Goal: Transaction & Acquisition: Purchase product/service

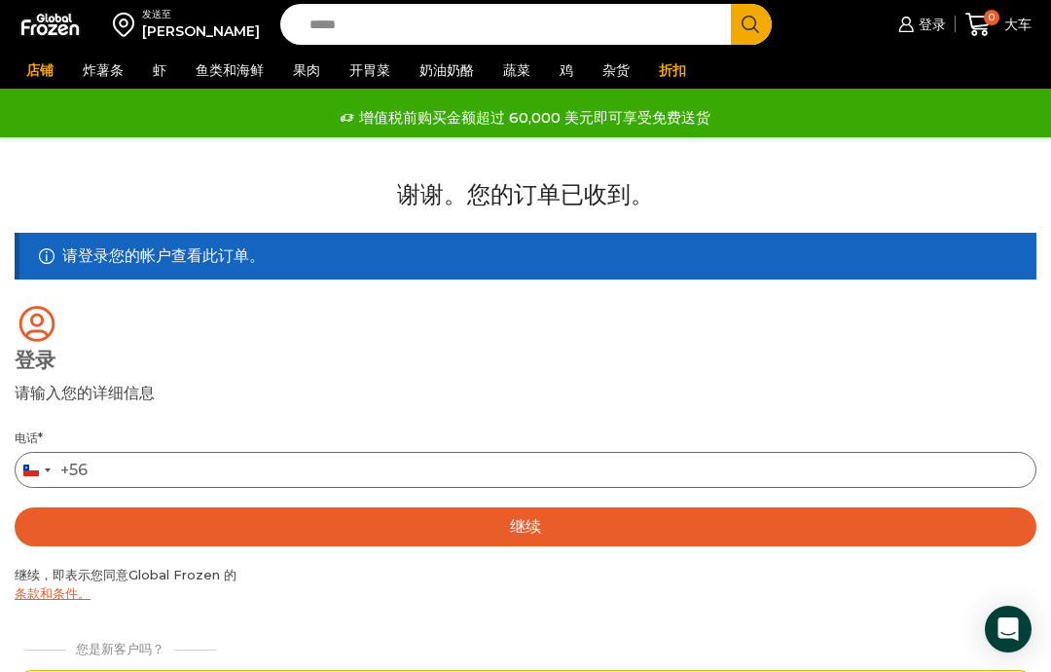
click at [420, 472] on input "电话 *" at bounding box center [526, 470] width 1022 height 36
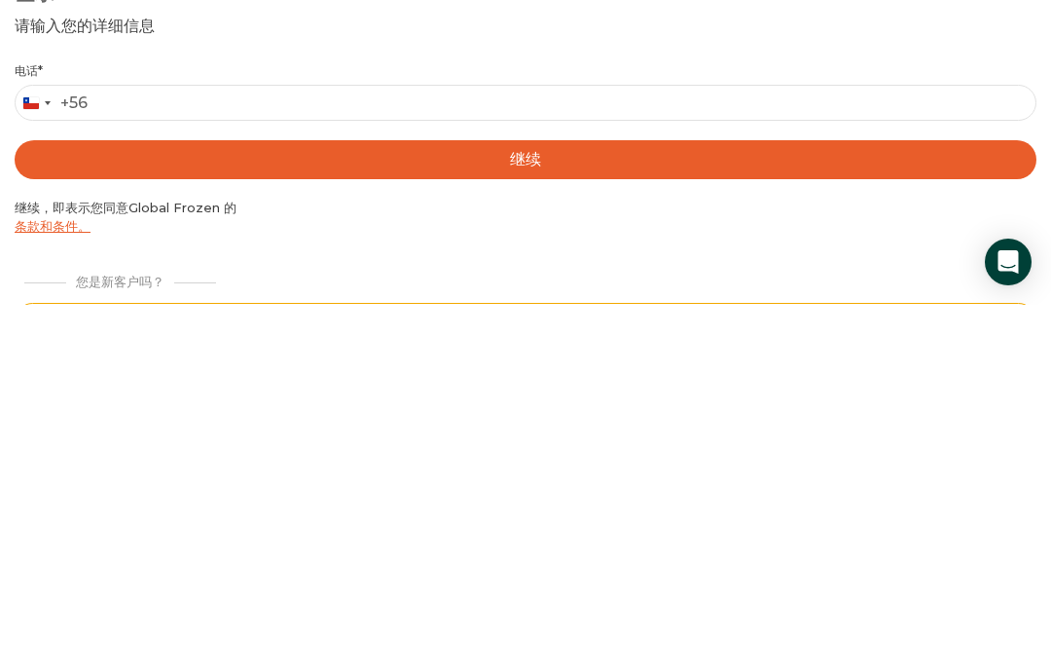
type input "*********"
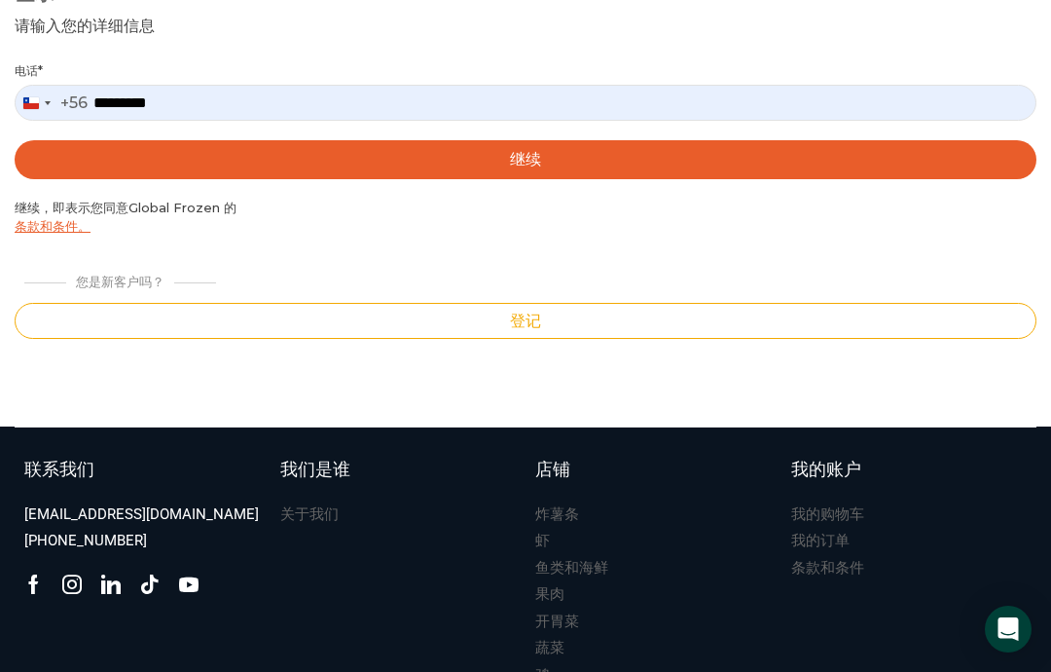
click at [525, 167] on font "继续" at bounding box center [525, 159] width 31 height 18
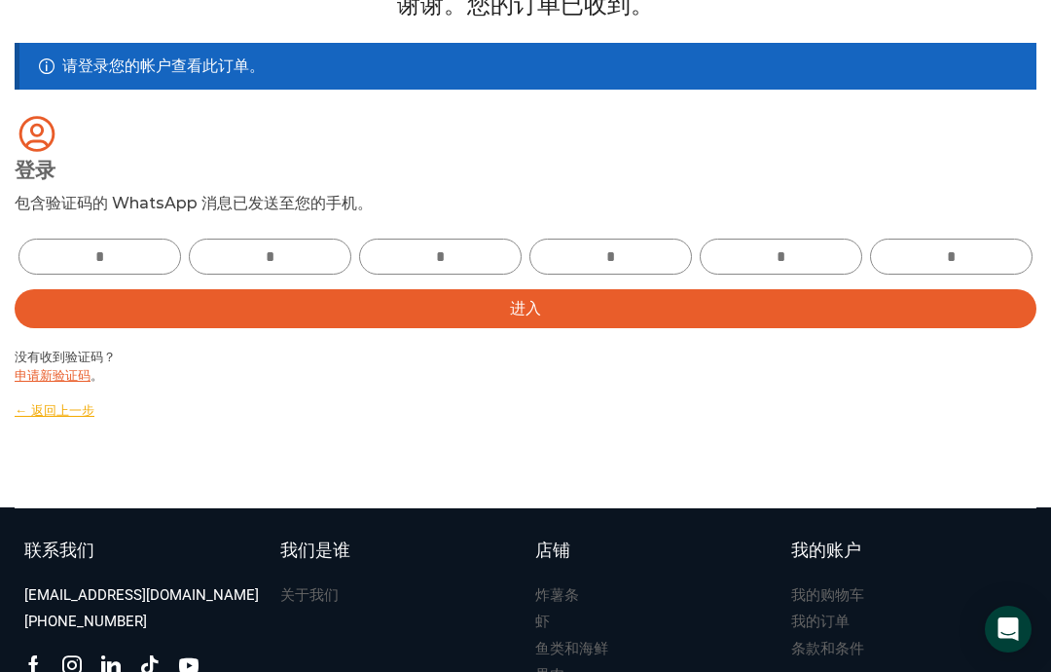
scroll to position [195, 0]
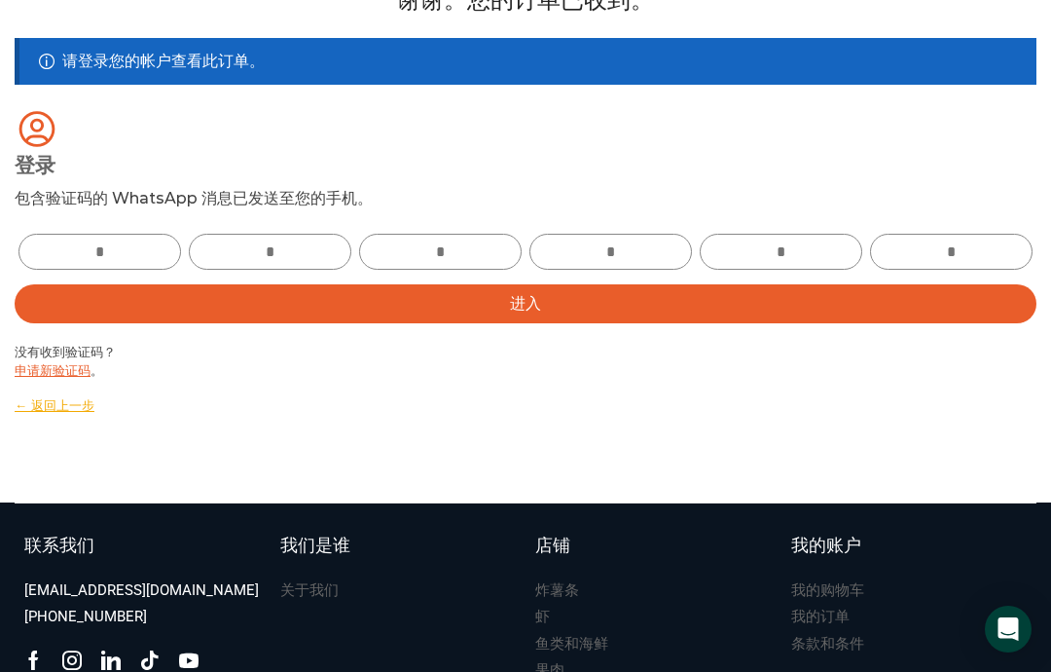
click at [126, 249] on input "text" at bounding box center [99, 252] width 163 height 36
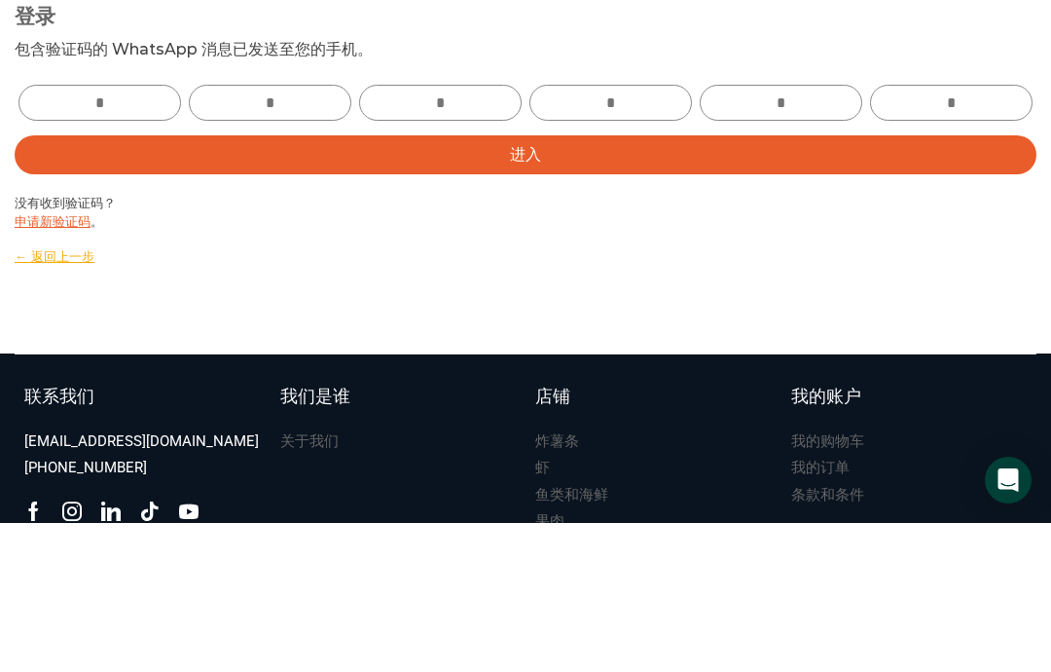
type input "*"
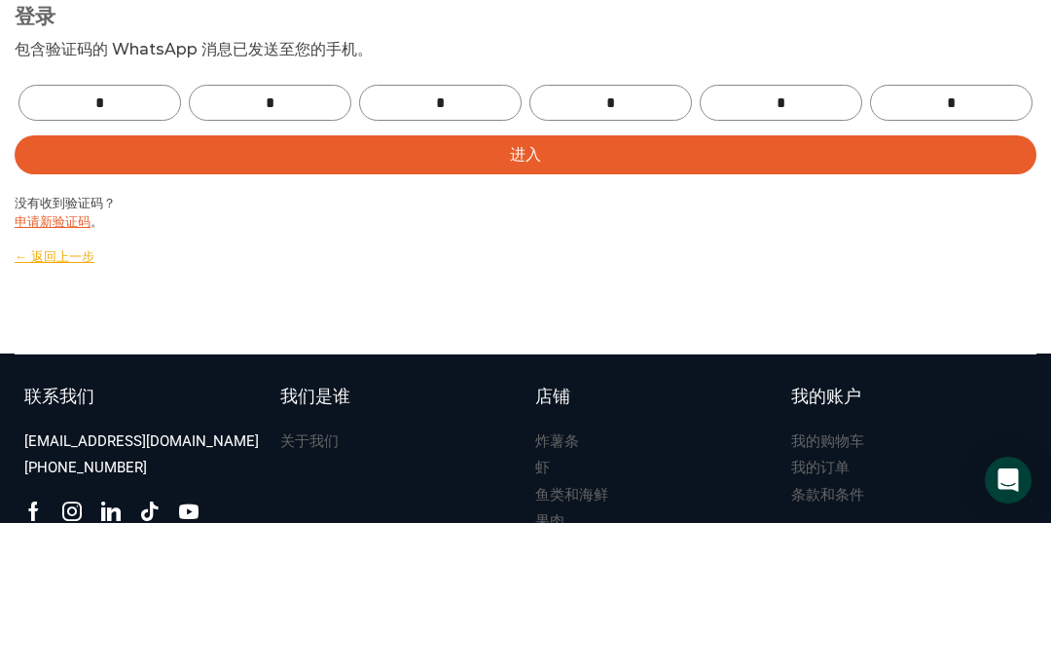
type input "*"
click at [829, 284] on button "进入" at bounding box center [526, 303] width 1022 height 39
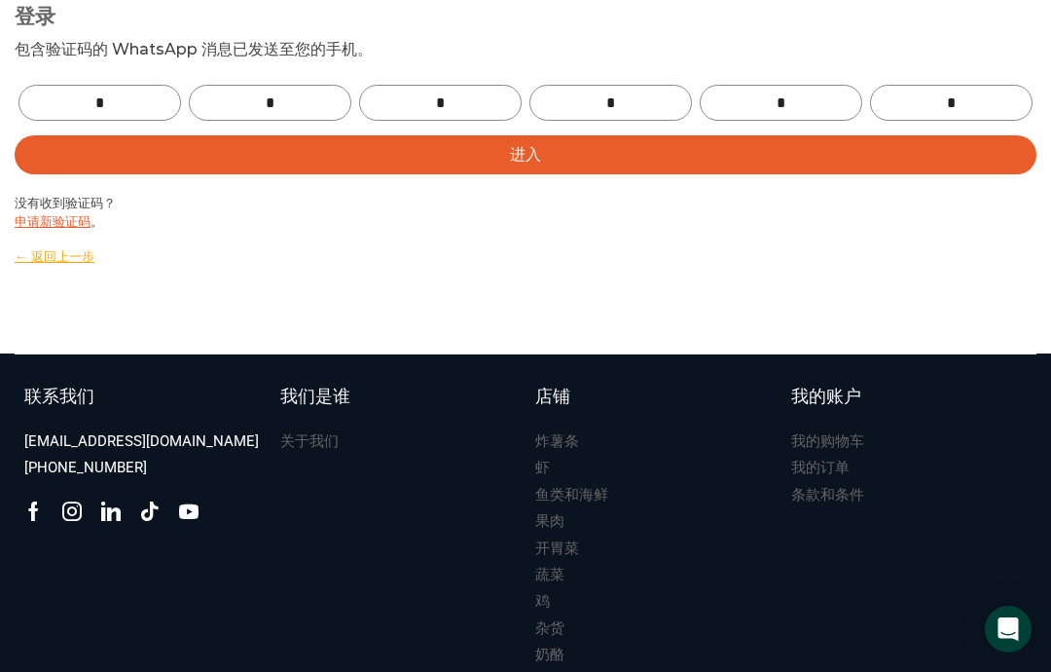
click at [419, 283] on div "谢谢。您的订单已收到。 请登录您的帐户查看此订单。 登录 请输入您的详细信息 登录 包含验证码的 WhatsApp 消息已发送至您的手机。 电话 * Chil…" at bounding box center [525, 74] width 1051 height 560
click at [452, 174] on button "进入" at bounding box center [526, 154] width 1022 height 39
click at [545, 174] on button "进入" at bounding box center [526, 154] width 1022 height 39
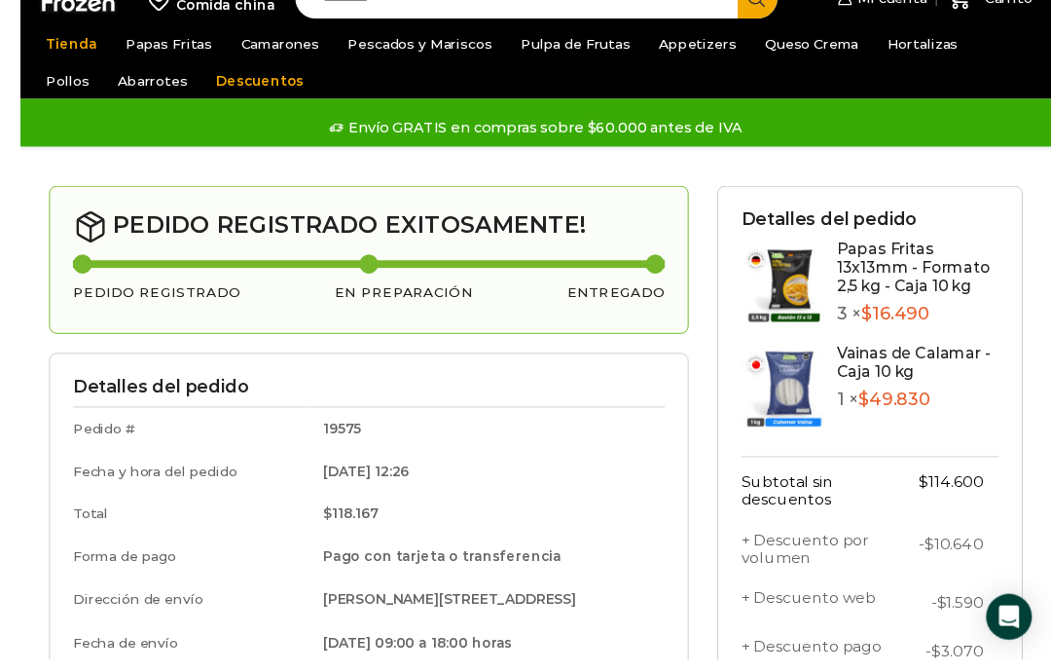
scroll to position [54, 0]
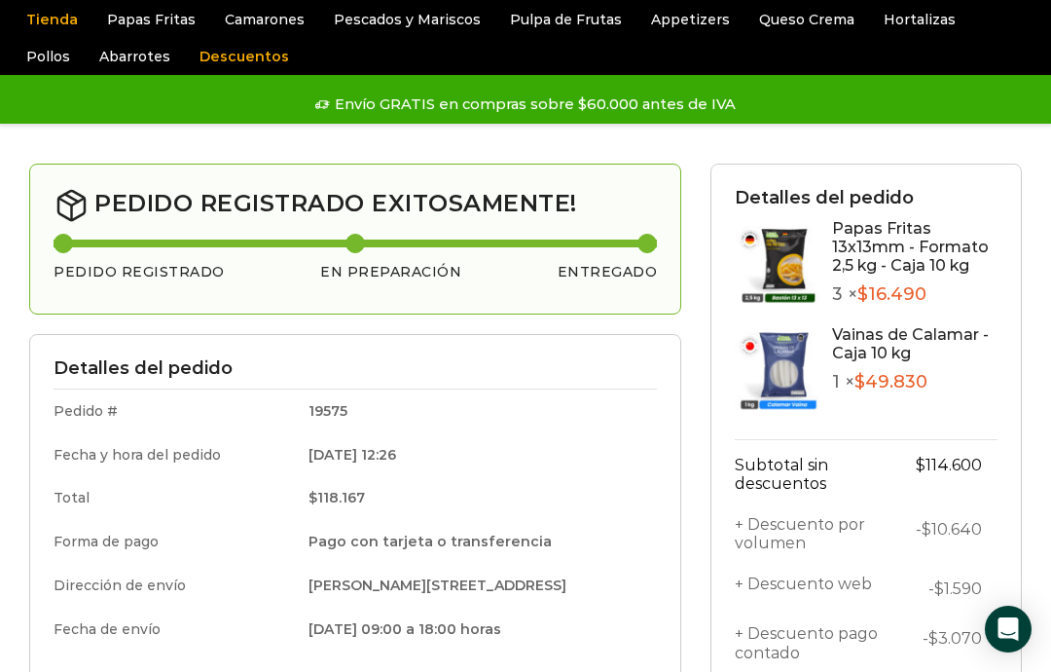
click at [0, 0] on link "Papas [PERSON_NAME]" at bounding box center [0, 0] width 0 height 0
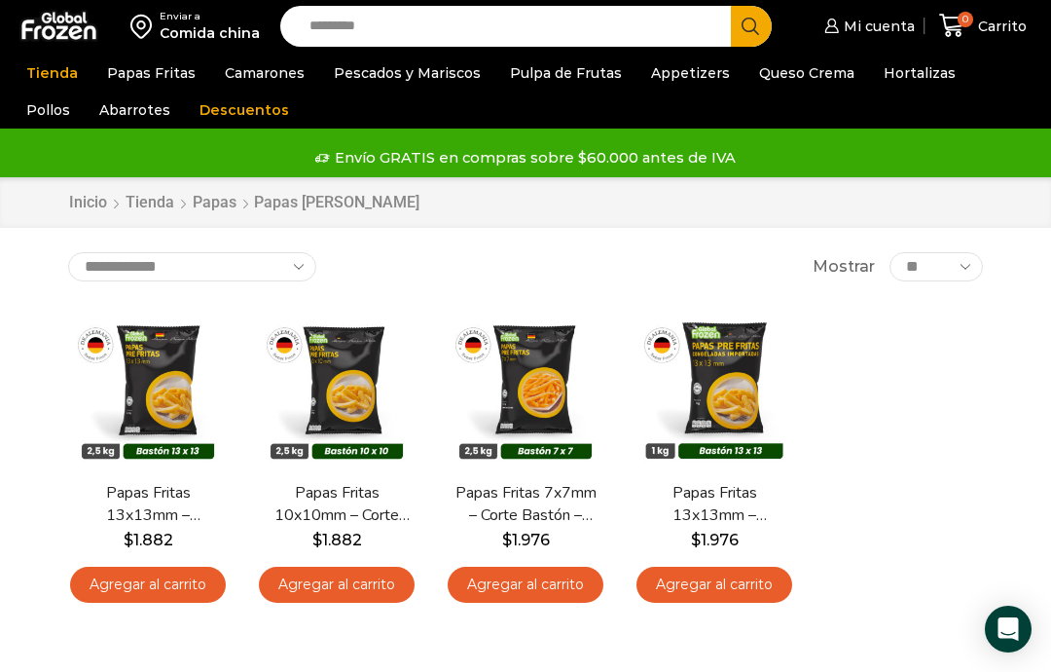
click at [170, 586] on link "Agregar al carrito" at bounding box center [148, 585] width 156 height 36
click at [145, 362] on div "**********" at bounding box center [526, 484] width 944 height 464
click at [154, 512] on link "Papas Fritas 13x13mm – Formato 2,5 kg – Caja 10 kg" at bounding box center [148, 504] width 144 height 45
click at [149, 521] on link "Papas Fritas 13x13mm – Formato 2,5 kg – Caja 10 kg" at bounding box center [148, 504] width 144 height 45
click at [120, 504] on link "Papas Fritas 13x13mm – Formato 2,5 kg – Caja 10 kg" at bounding box center [148, 504] width 144 height 45
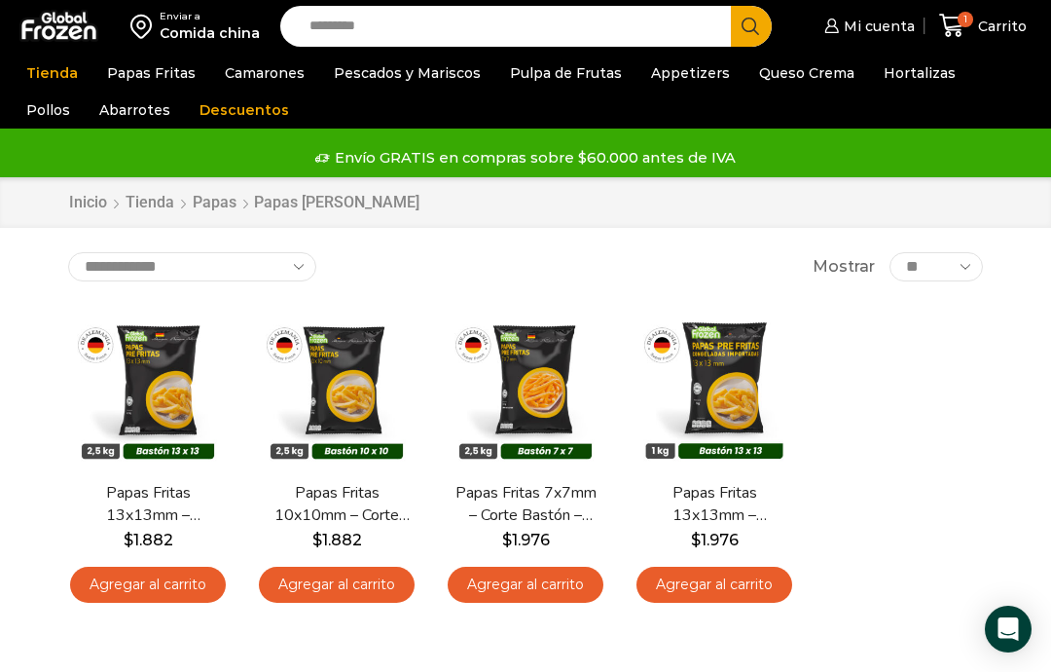
click at [139, 424] on span "Vista Rápida" at bounding box center [148, 436] width 120 height 34
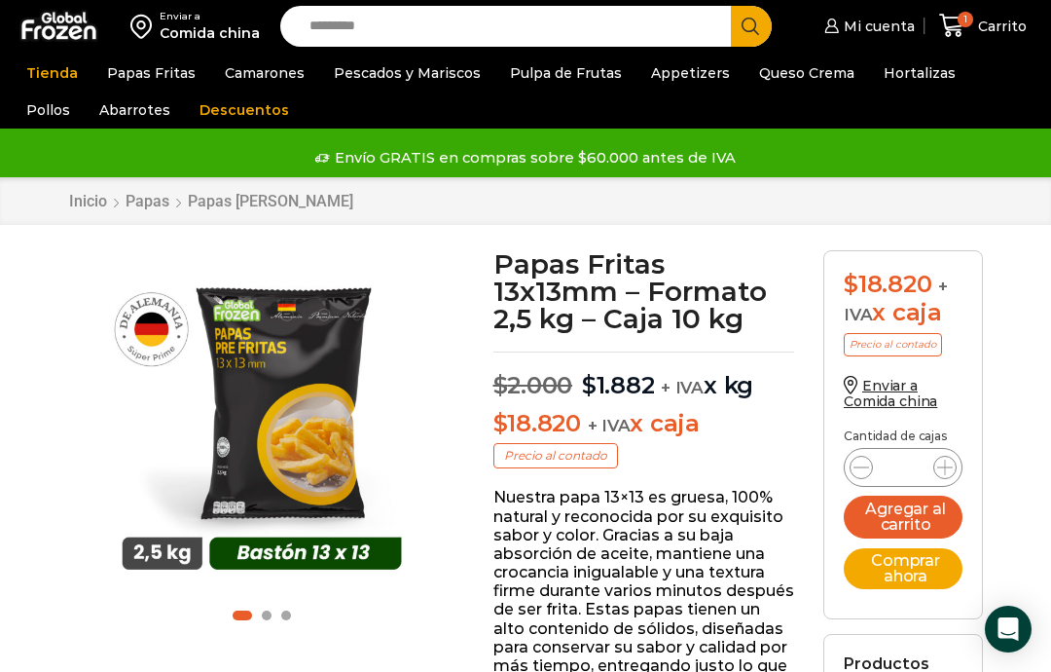
click at [945, 466] on icon at bounding box center [945, 467] width 16 height 16
click at [942, 467] on icon at bounding box center [945, 467] width 16 height 16
click at [944, 462] on icon at bounding box center [945, 467] width 16 height 16
click at [942, 460] on icon at bounding box center [945, 467] width 16 height 16
click at [856, 463] on icon at bounding box center [862, 467] width 16 height 16
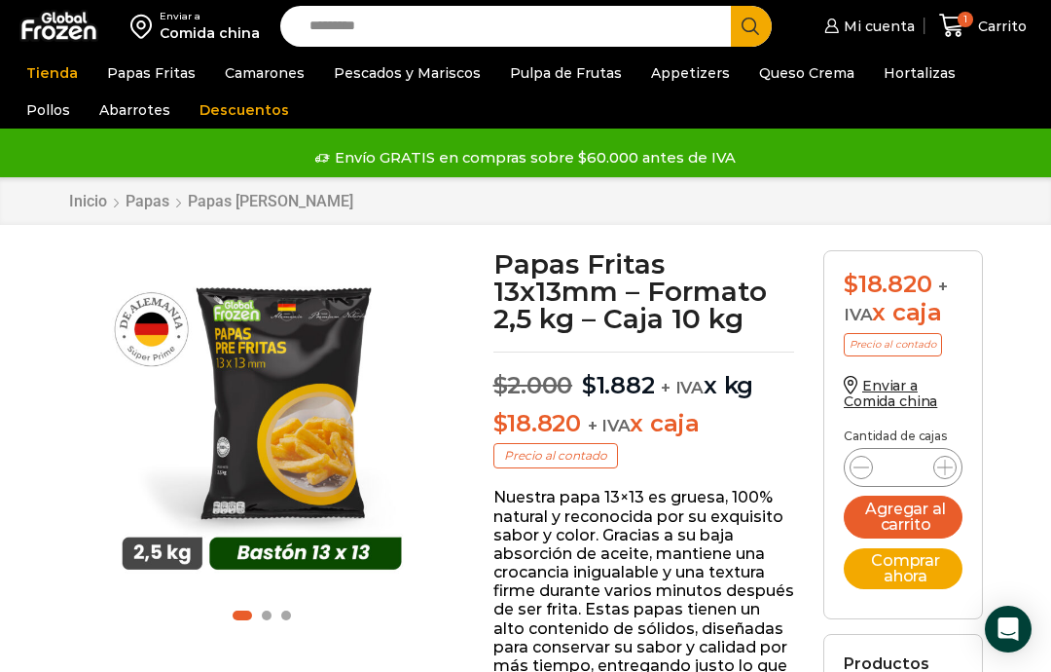
type input "*"
click at [902, 528] on button "Agregar al carrito" at bounding box center [903, 517] width 119 height 43
click at [467, 82] on link "Pescados y Mariscos" at bounding box center [407, 73] width 166 height 37
click at [454, 81] on link "Pescados y Mariscos" at bounding box center [407, 73] width 166 height 37
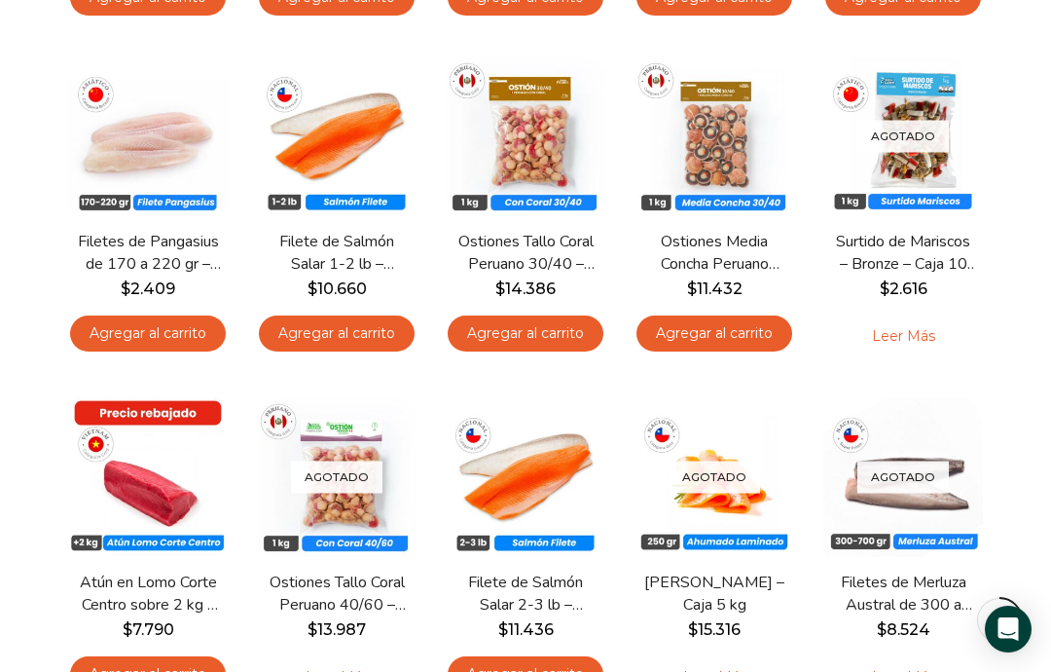
scroll to position [924, 0]
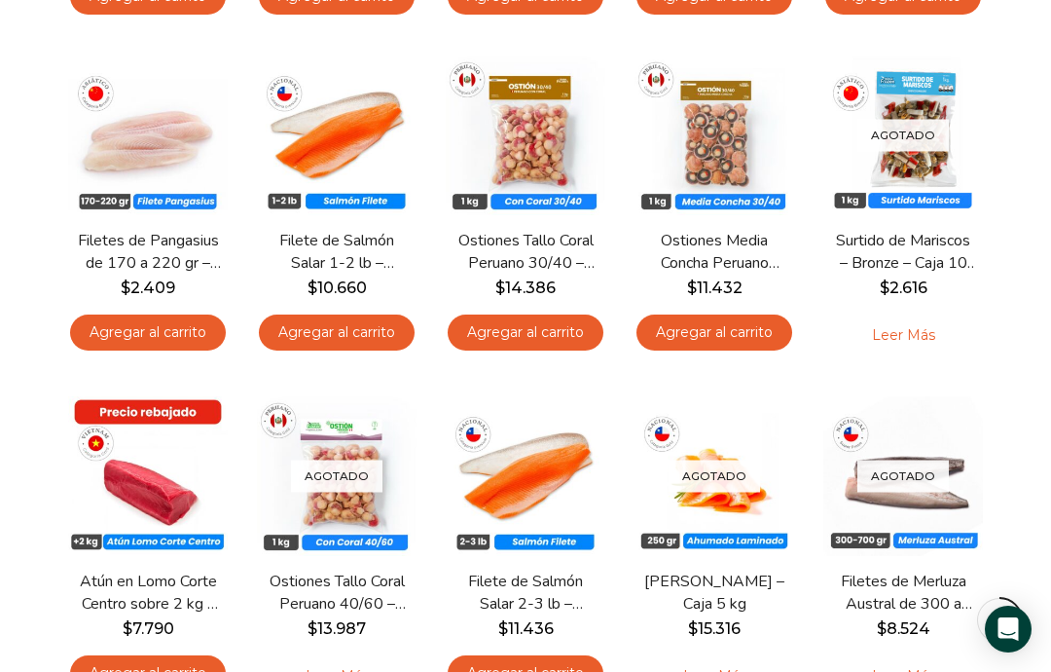
click at [175, 230] on link "Filetes de Pangasius de 170 a 220 gr – Bronze – Caja 10 kg" at bounding box center [148, 252] width 144 height 45
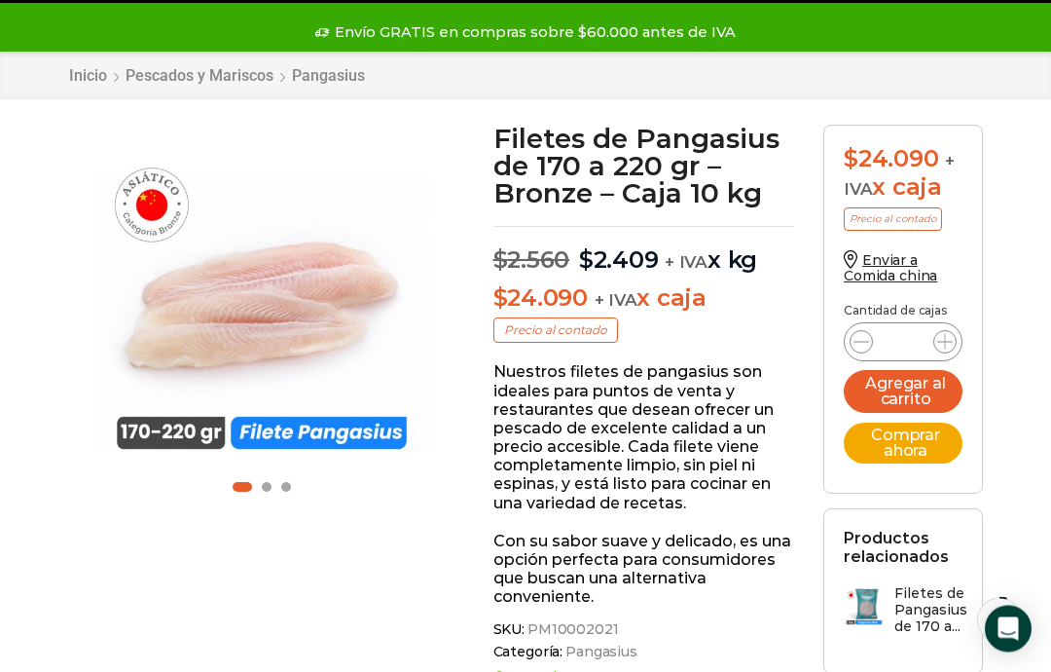
scroll to position [129, 0]
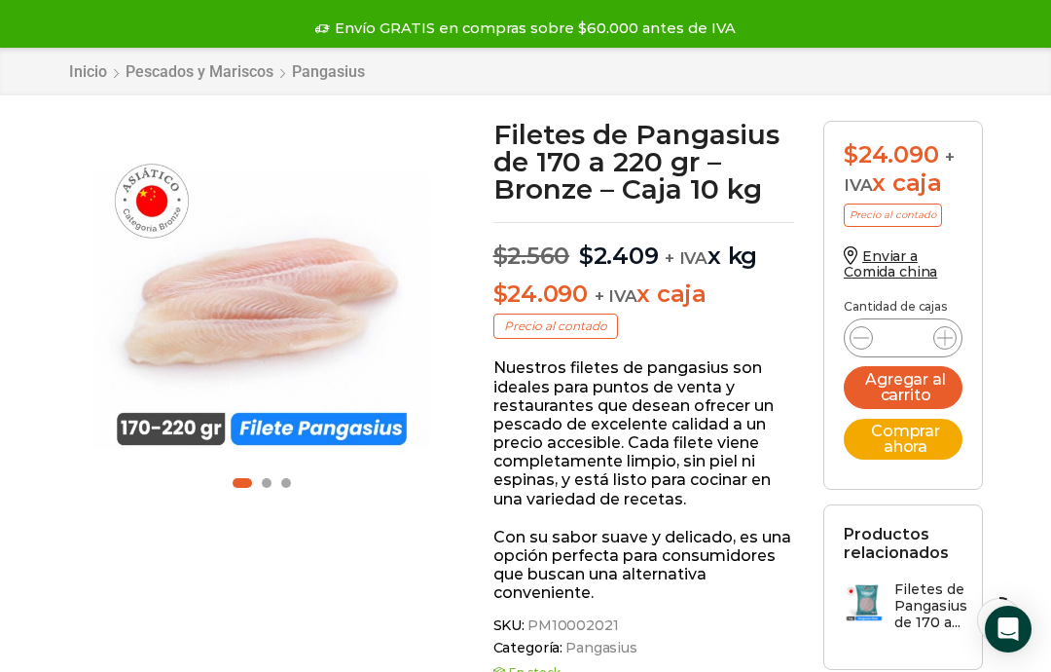
click at [924, 385] on button "Agregar al carrito" at bounding box center [903, 387] width 119 height 43
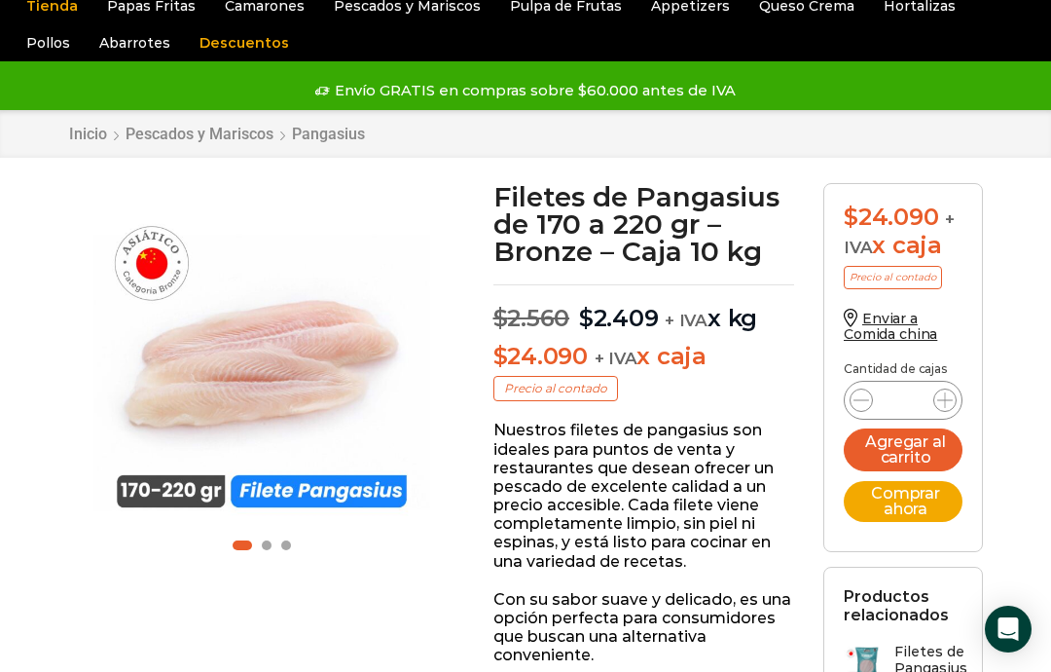
scroll to position [0, 0]
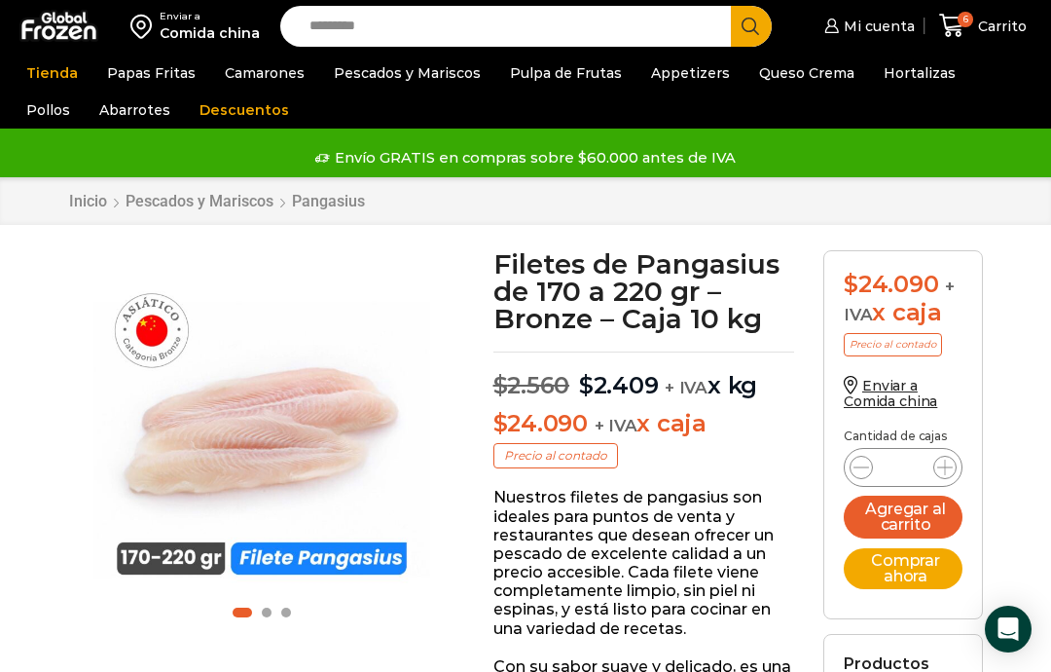
click at [971, 38] on div "6 Carrito 6 6 Shopping Cart 5 × $ $" at bounding box center [983, 26] width 97 height 46
click at [959, 34] on icon at bounding box center [951, 26] width 25 height 23
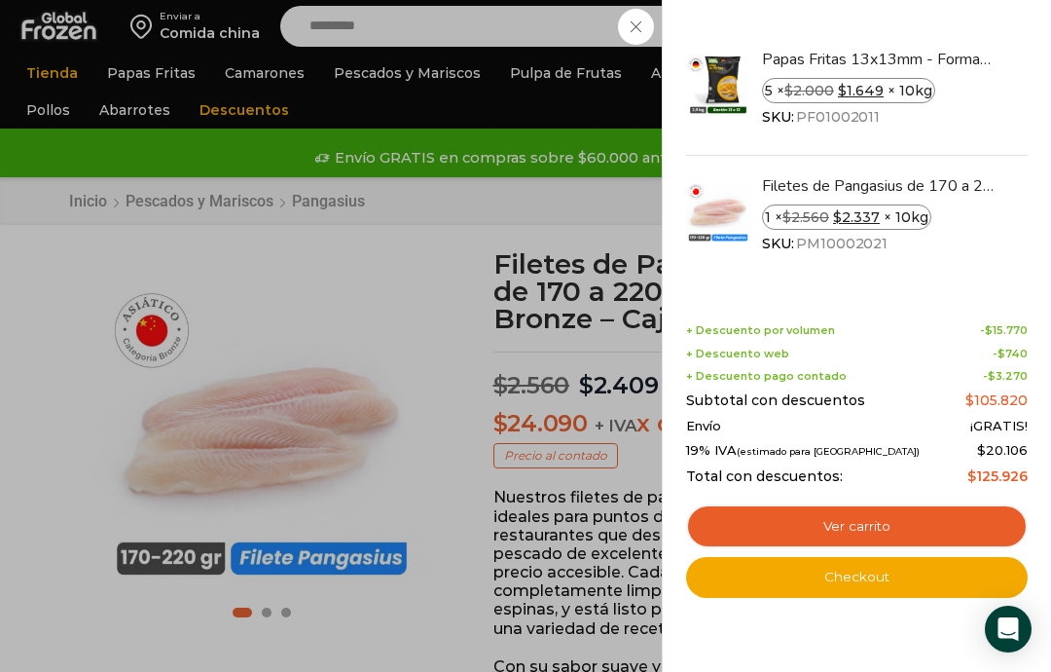
click at [844, 517] on link "Ver carrito" at bounding box center [857, 526] width 342 height 45
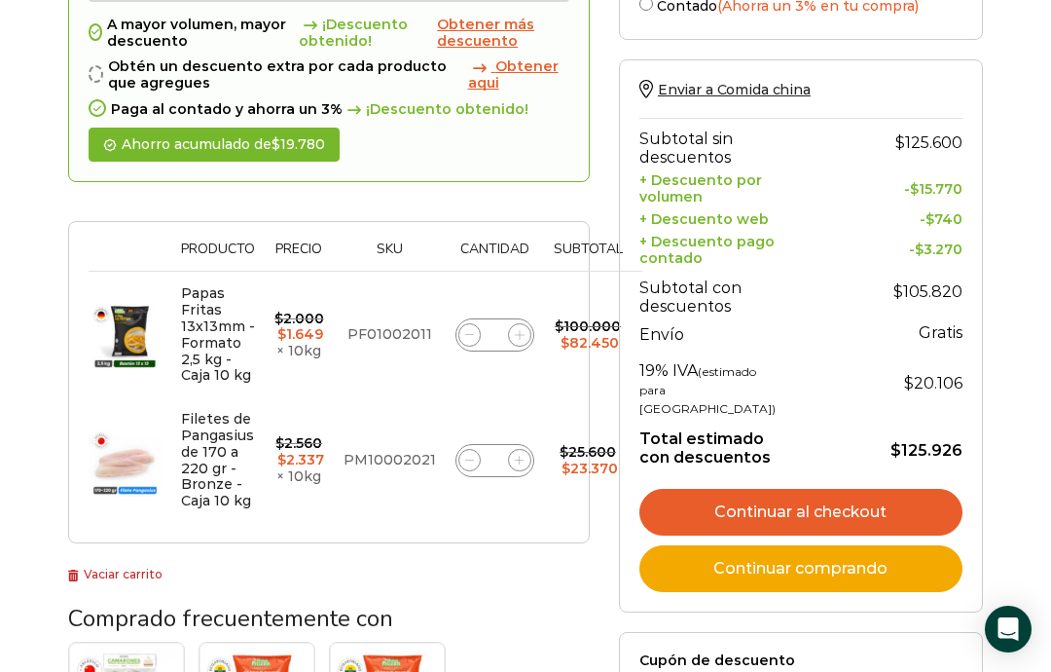
scroll to position [274, 0]
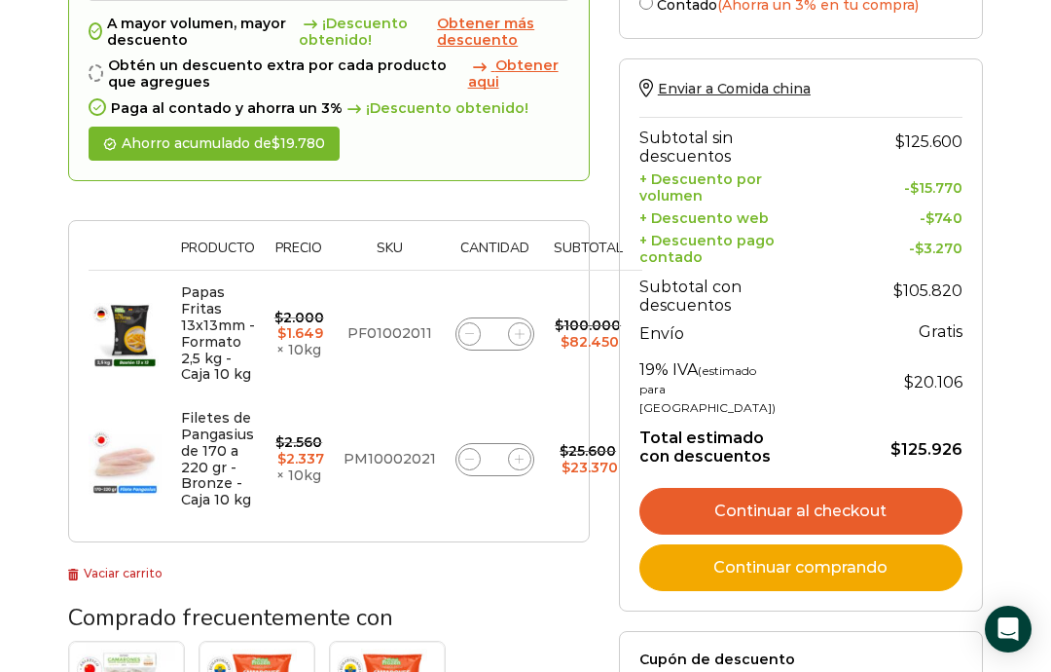
click at [827, 591] on link "Continuar comprando" at bounding box center [801, 567] width 323 height 47
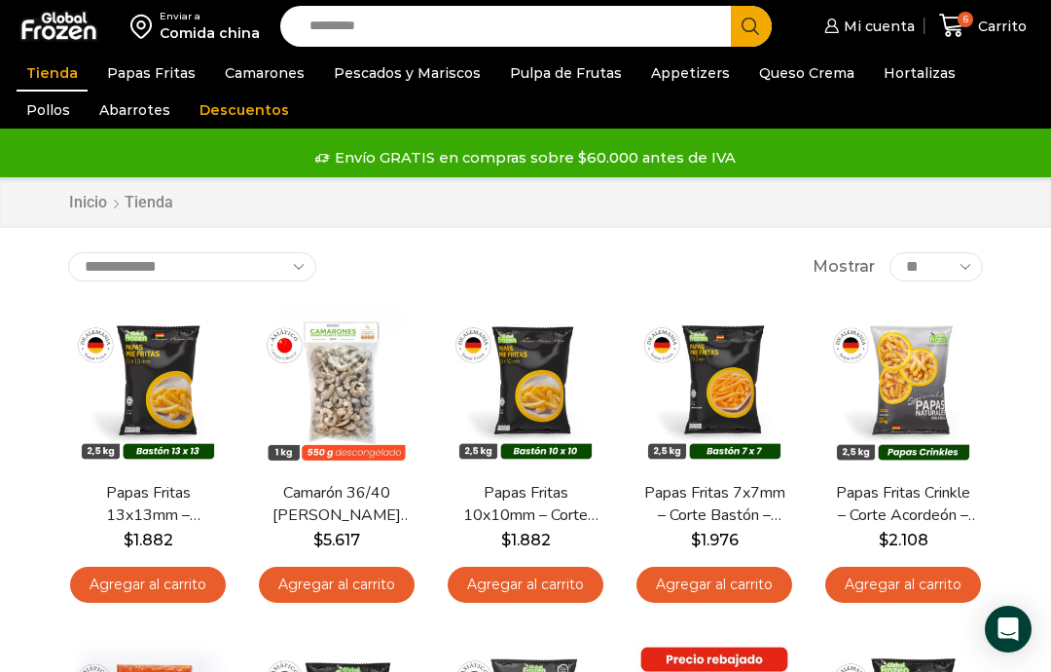
click at [969, 27] on span "6" at bounding box center [966, 20] width 16 height 16
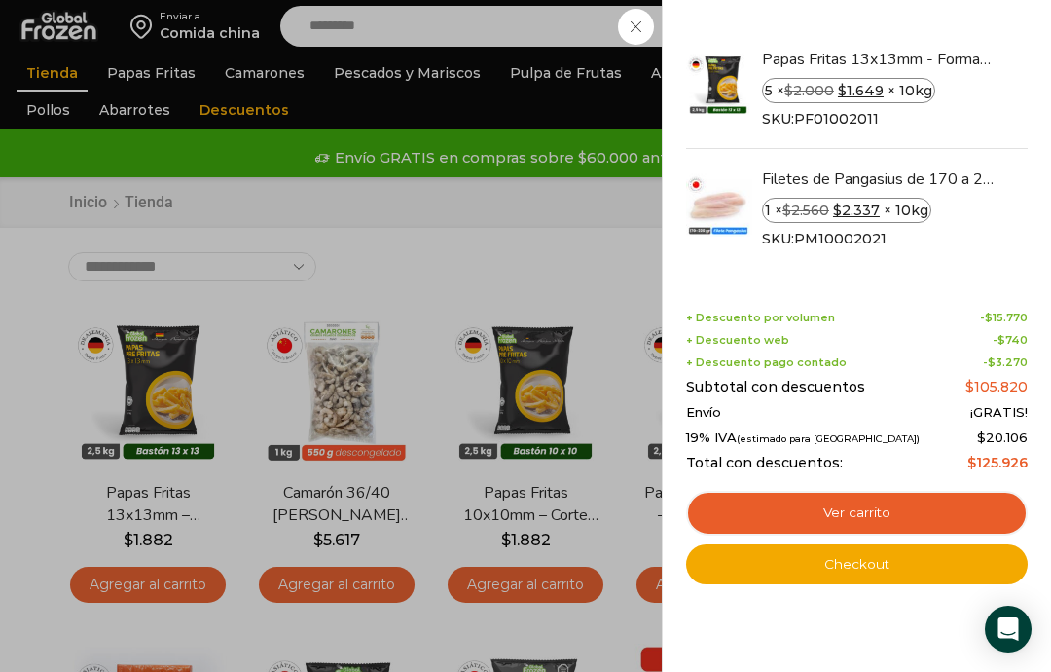
click at [872, 514] on link "Ver carrito" at bounding box center [857, 513] width 342 height 45
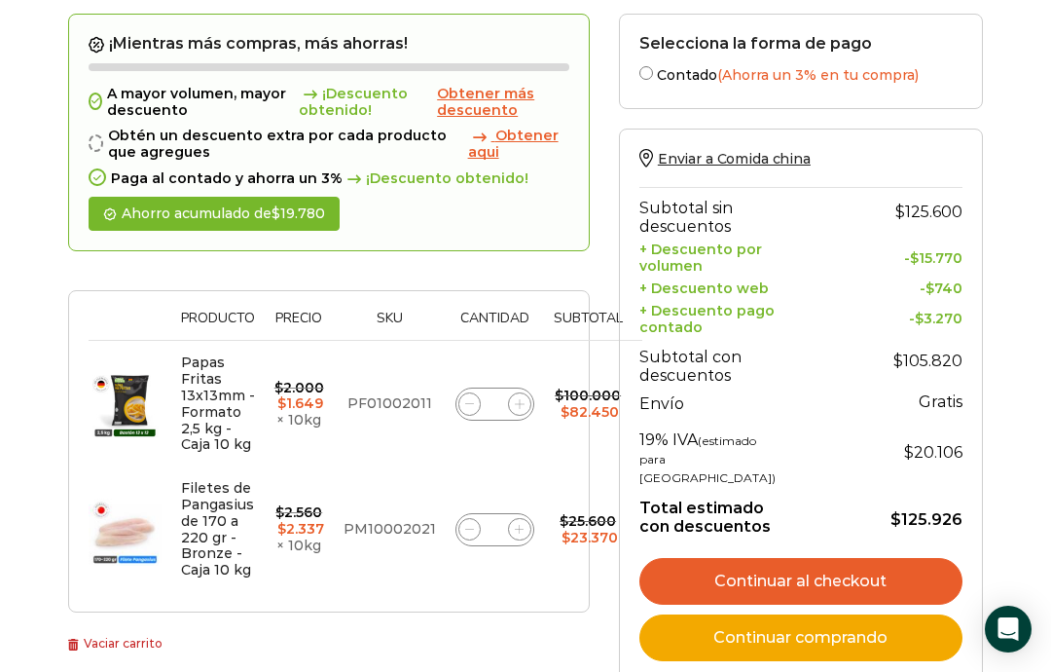
scroll to position [199, 0]
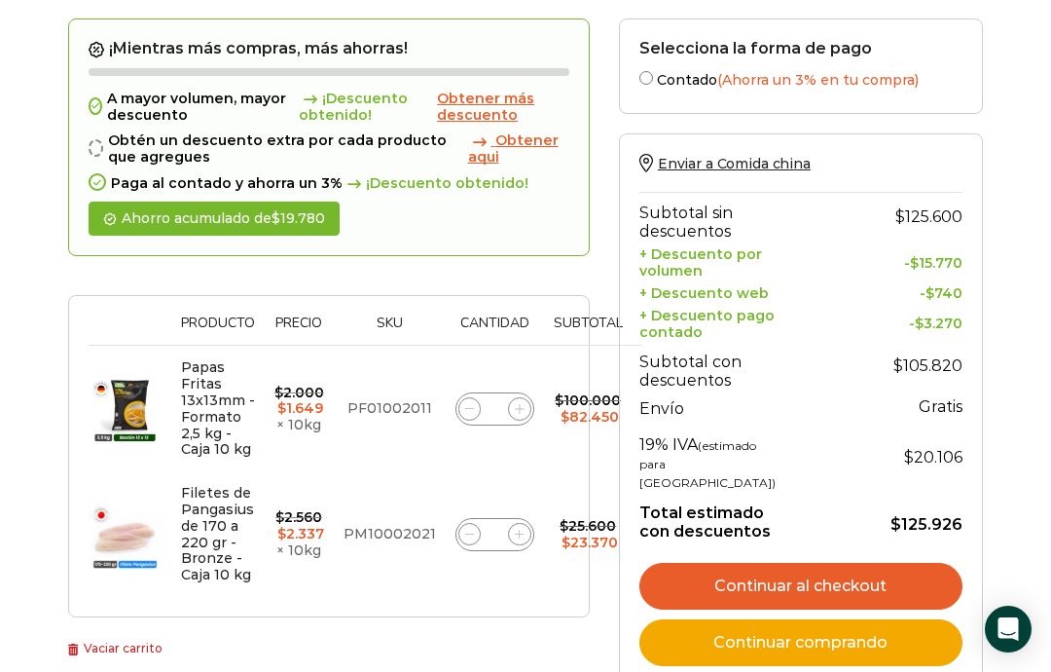
click at [810, 609] on link "Continuar al checkout" at bounding box center [801, 586] width 323 height 47
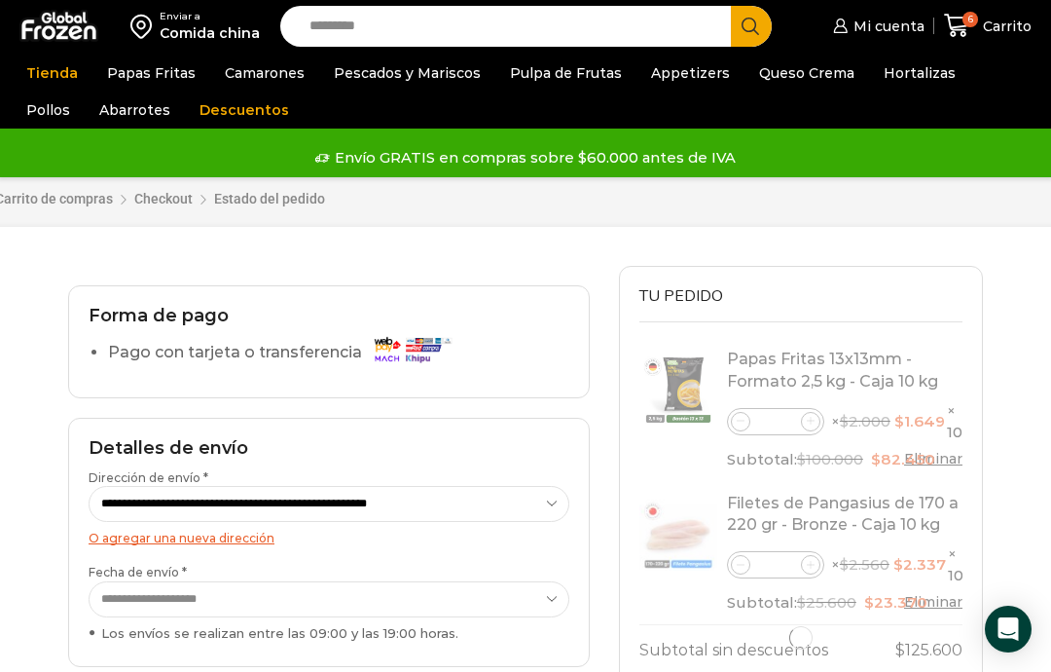
select select "*"
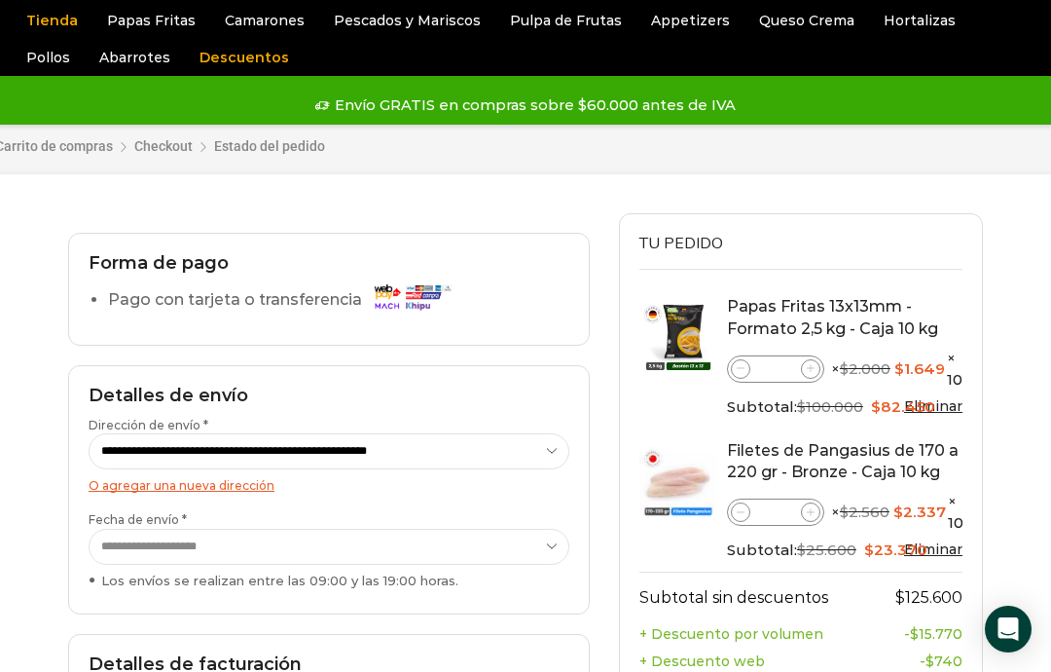
scroll to position [54, 0]
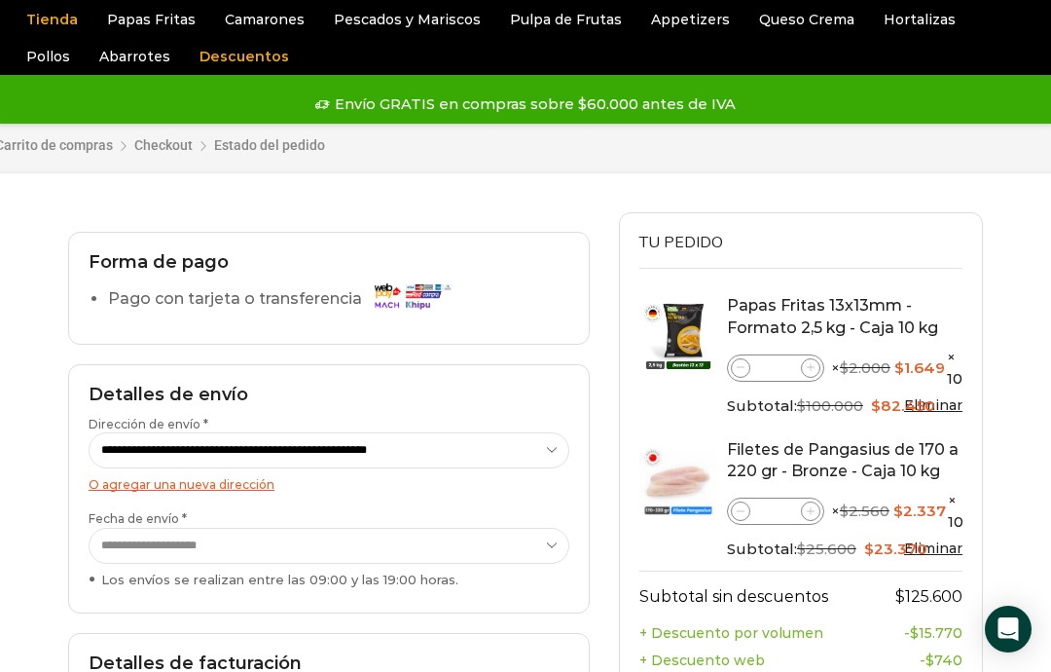
click at [544, 549] on select "**********" at bounding box center [329, 546] width 481 height 36
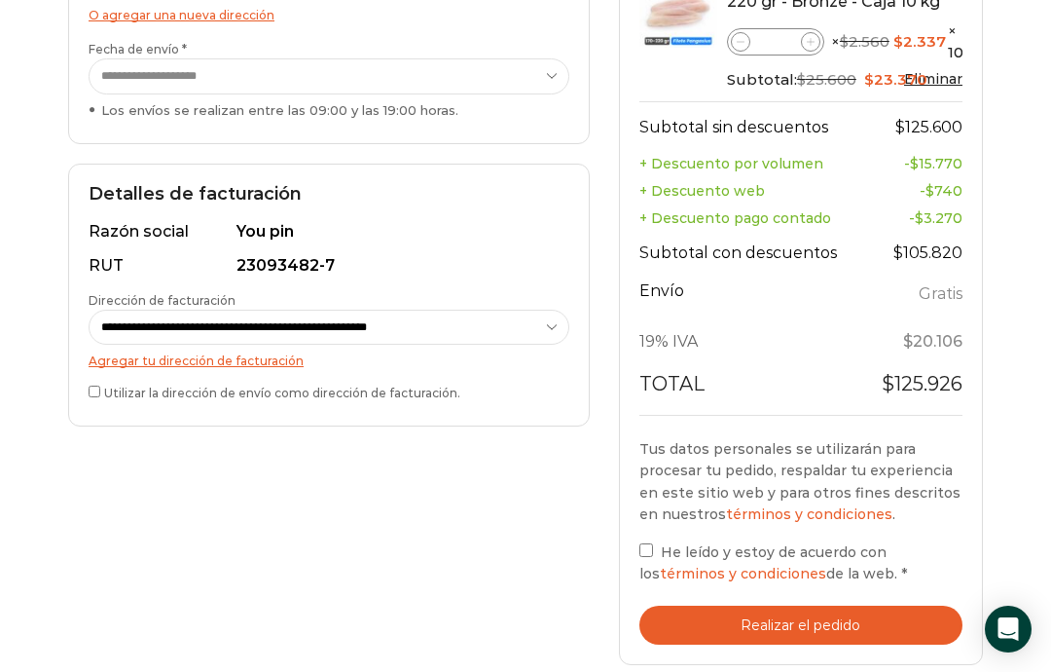
scroll to position [522, 0]
click at [656, 540] on label "He leído y estoy de acuerdo con los términos y condiciones de la web. *" at bounding box center [801, 563] width 323 height 46
click at [816, 606] on button "Realizar el pedido" at bounding box center [801, 626] width 323 height 40
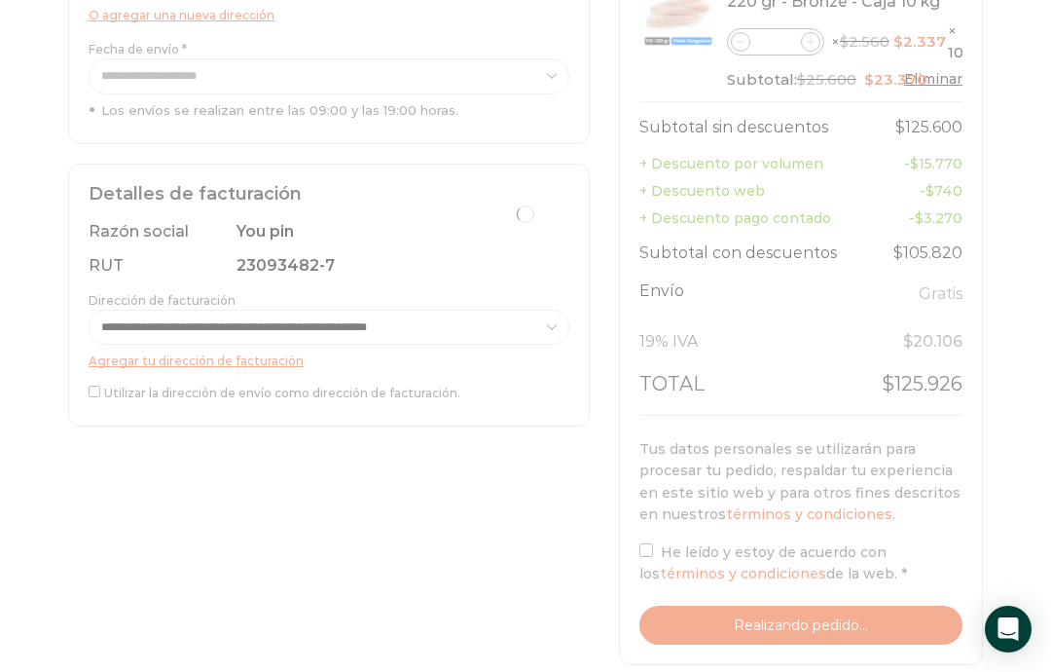
click at [800, 603] on div at bounding box center [525, 213] width 915 height 941
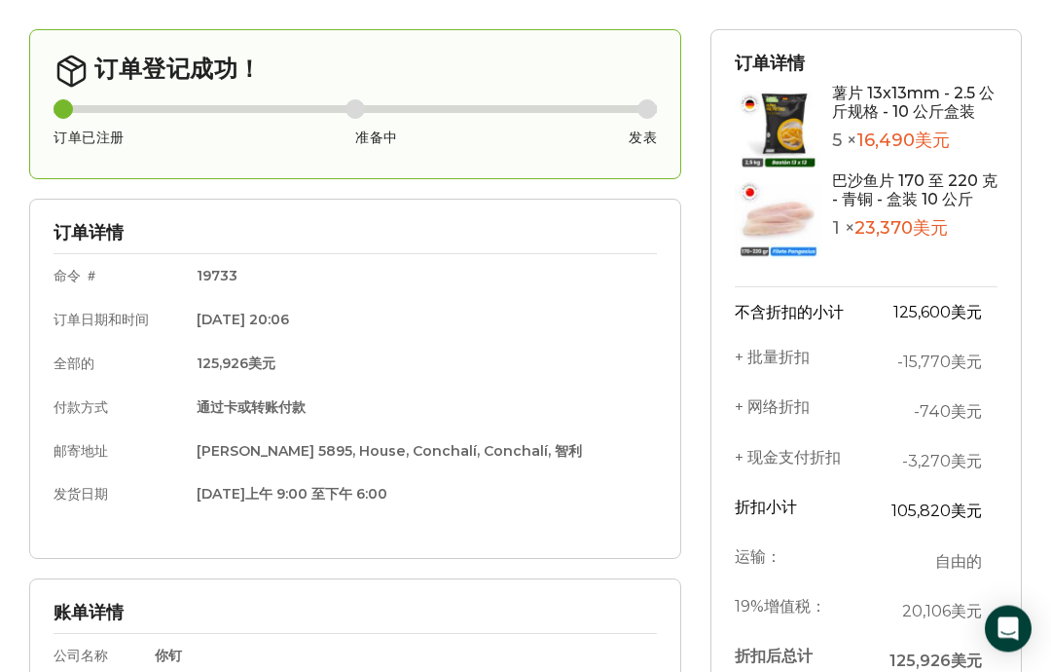
scroll to position [156, 0]
